Goal: Obtain resource: Obtain resource

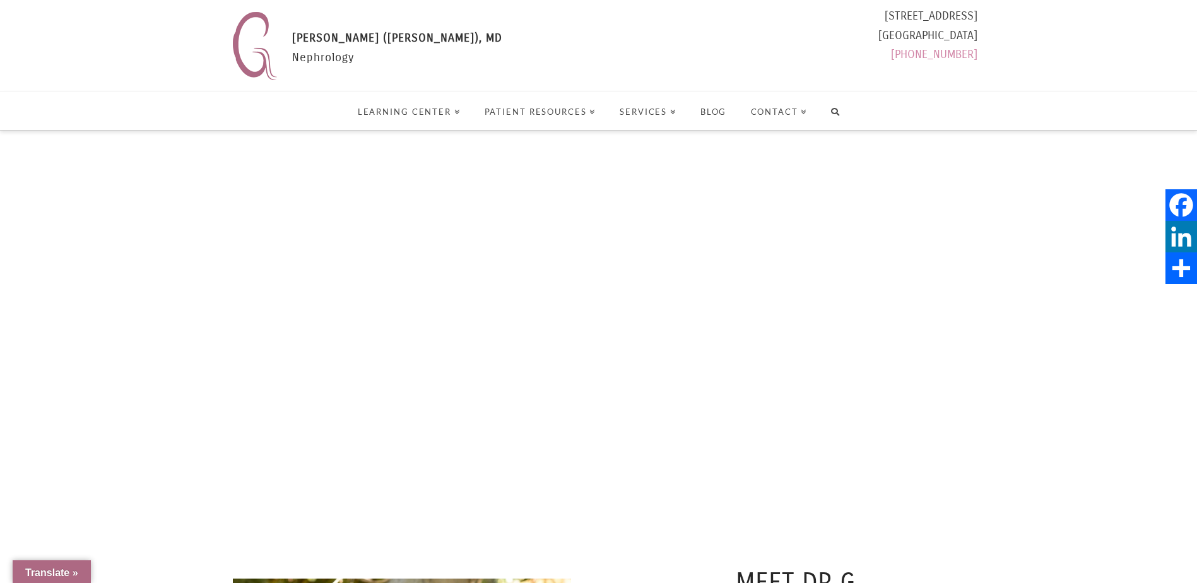
select select "Language Translate Widget"
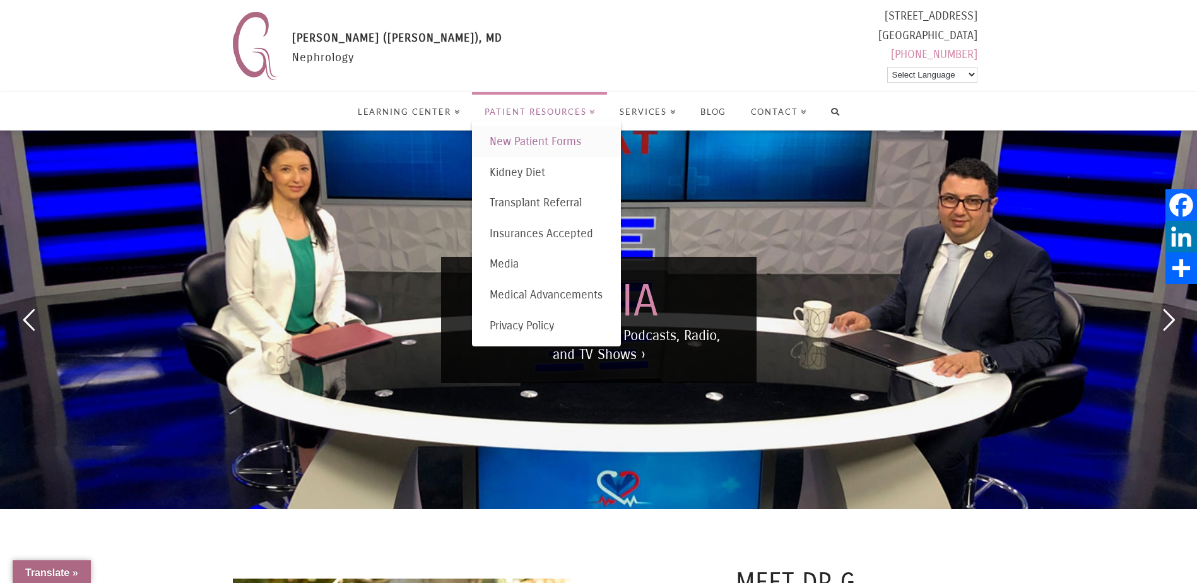
click at [557, 141] on span "New Patient Forms" at bounding box center [536, 141] width 92 height 14
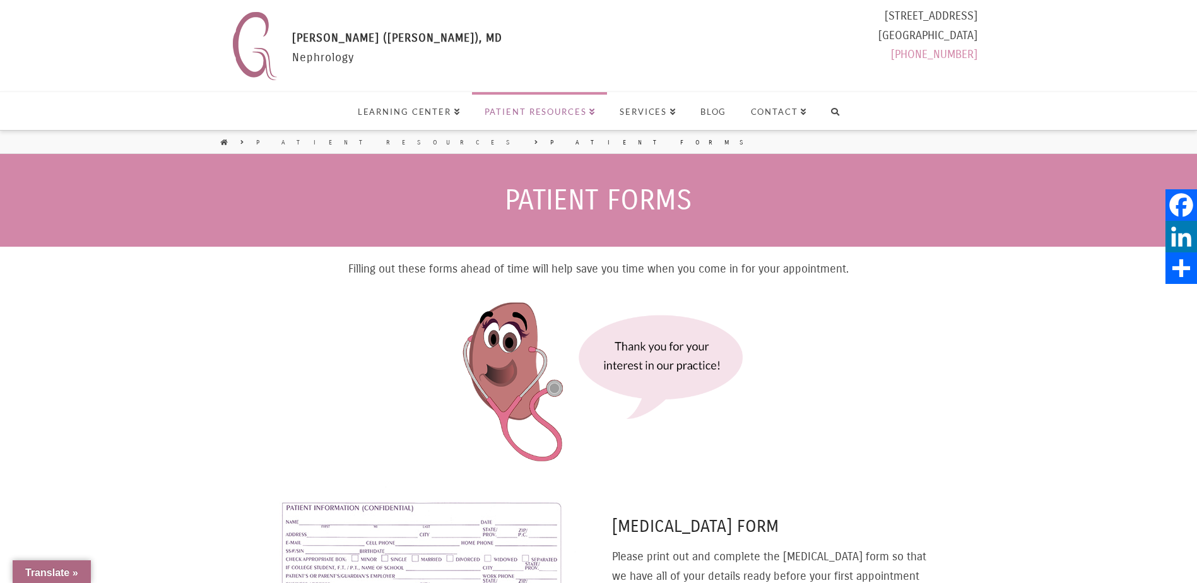
select select "Language Translate Widget"
click at [849, 270] on p "Filling out these forms ahead of time will help save you time when you come in …" at bounding box center [599, 269] width 682 height 20
drag, startPoint x: 849, startPoint y: 270, endPoint x: 865, endPoint y: 311, distance: 43.6
click at [865, 311] on div "Filling out these forms ahead of time will help save you time when you come in …" at bounding box center [599, 372] width 682 height 226
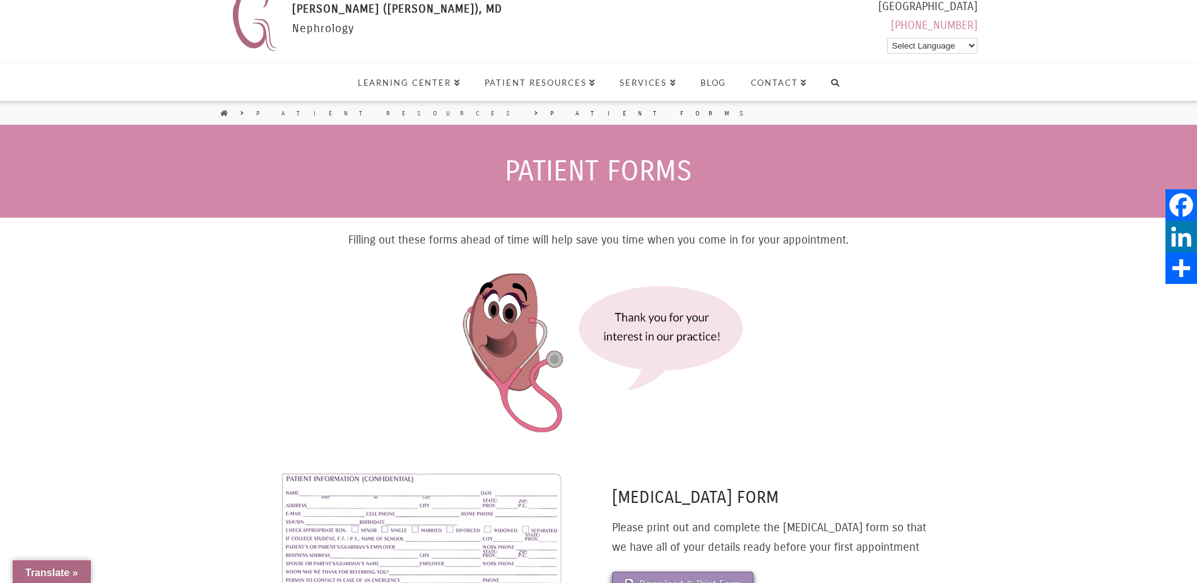
scroll to position [252, 0]
